Goal: Transaction & Acquisition: Purchase product/service

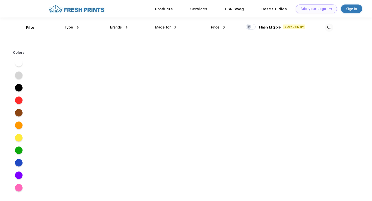
scroll to position [0, 0]
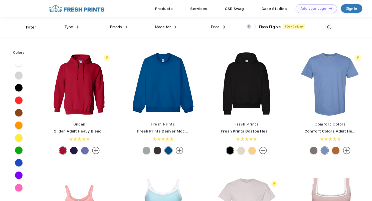
click at [68, 26] on span "Type" at bounding box center [68, 27] width 9 height 5
click at [77, 27] on img at bounding box center [78, 27] width 2 height 3
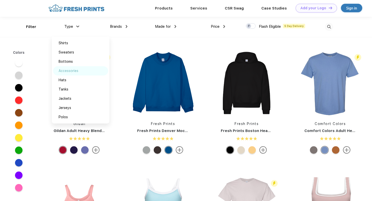
scroll to position [0, 0]
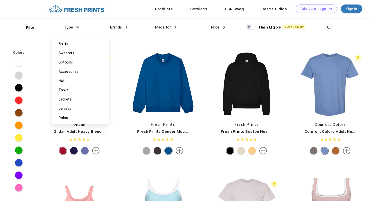
click at [37, 28] on div "Type Shirts Sweaters Bottoms Accessories Hats Tanks Jackets Jerseys Polos" at bounding box center [54, 28] width 49 height 20
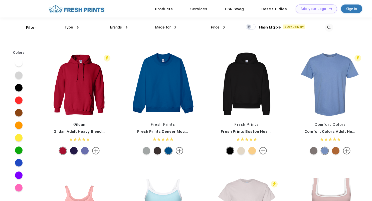
click at [119, 28] on span "Brands" at bounding box center [116, 27] width 12 height 5
click at [126, 27] on img at bounding box center [127, 27] width 2 height 3
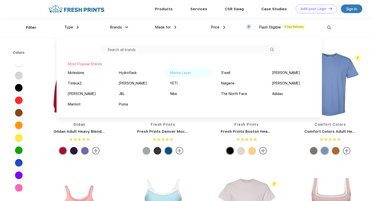
click at [176, 71] on div "Marine Layer" at bounding box center [180, 72] width 21 height 5
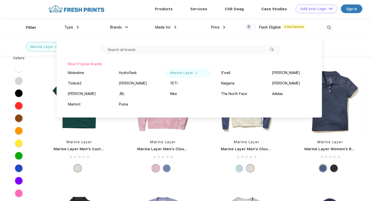
click at [130, 153] on div "Marine Layer Marine Layer Men's Cloud 9 Fleece Relaxed Hoodie" at bounding box center [163, 121] width 74 height 106
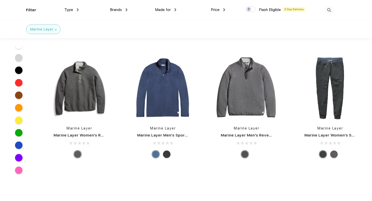
scroll to position [357, 0]
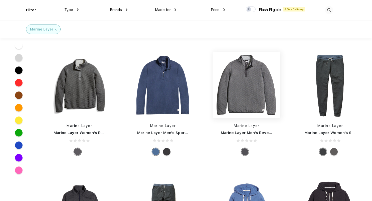
click at [256, 88] on img at bounding box center [246, 85] width 67 height 67
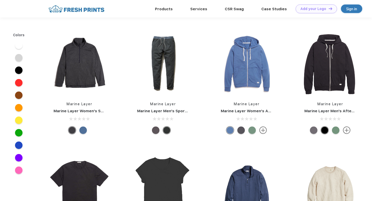
scroll to position [208, 0]
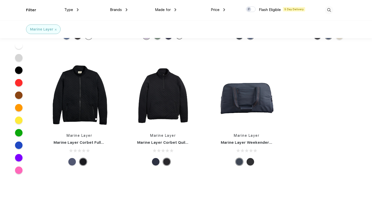
scroll to position [726, 0]
